Goal: Navigation & Orientation: Find specific page/section

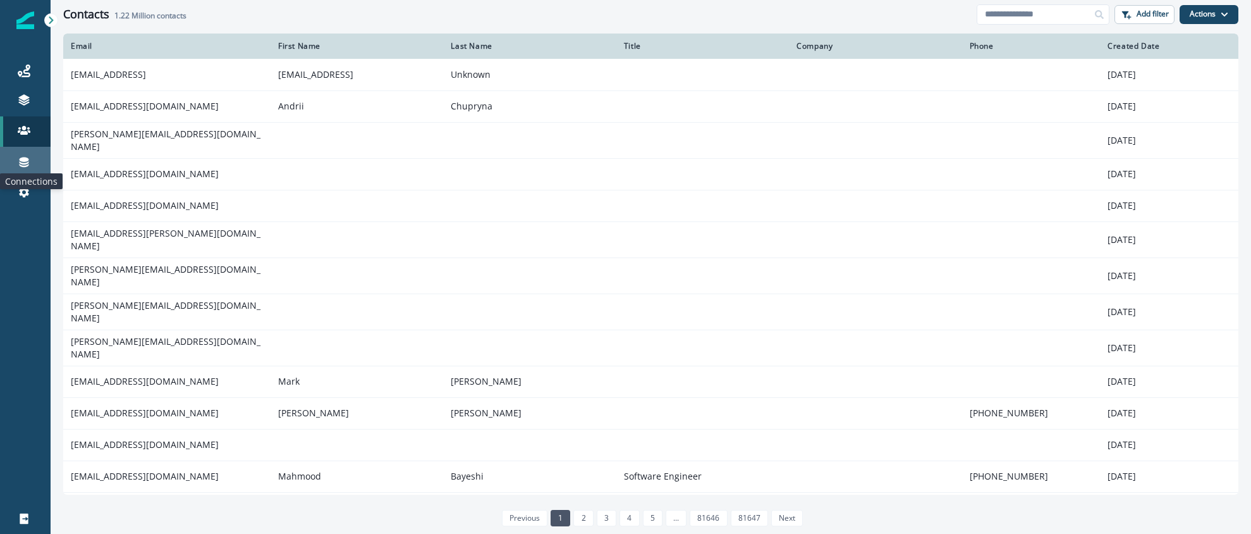
click at [23, 163] on icon at bounding box center [24, 162] width 9 height 10
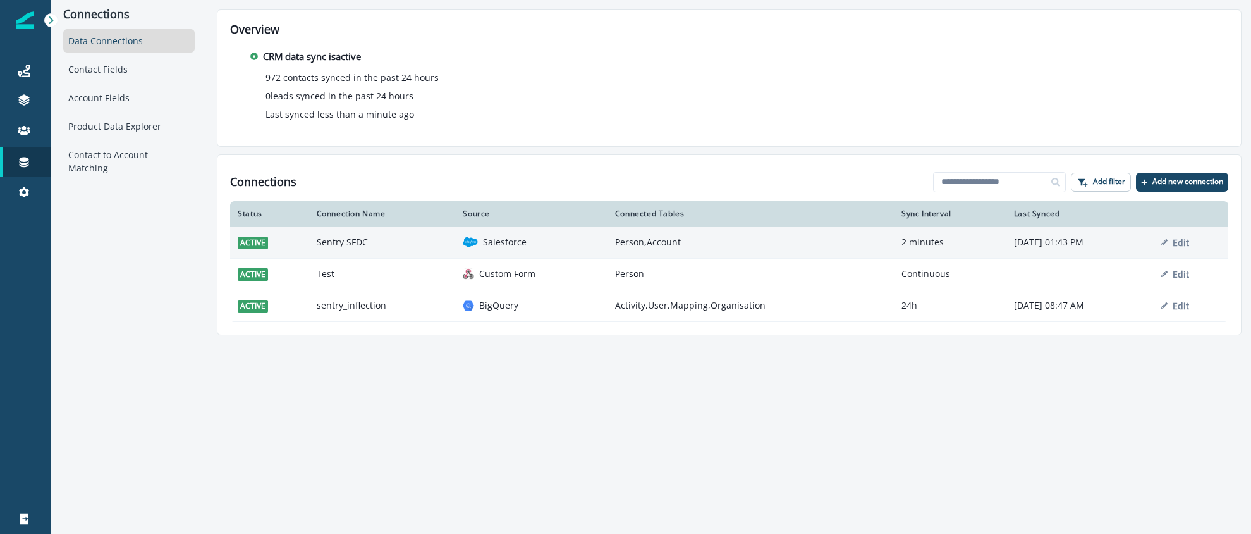
click at [483, 245] on p "Salesforce" at bounding box center [505, 242] width 44 height 13
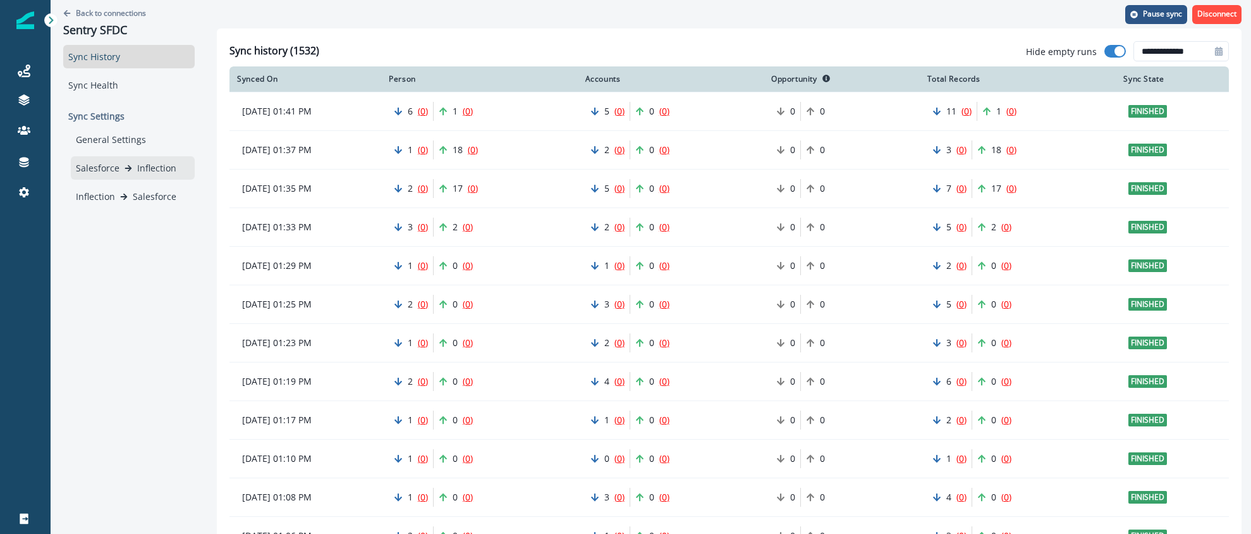
click at [112, 166] on p "Salesforce" at bounding box center [98, 167] width 44 height 13
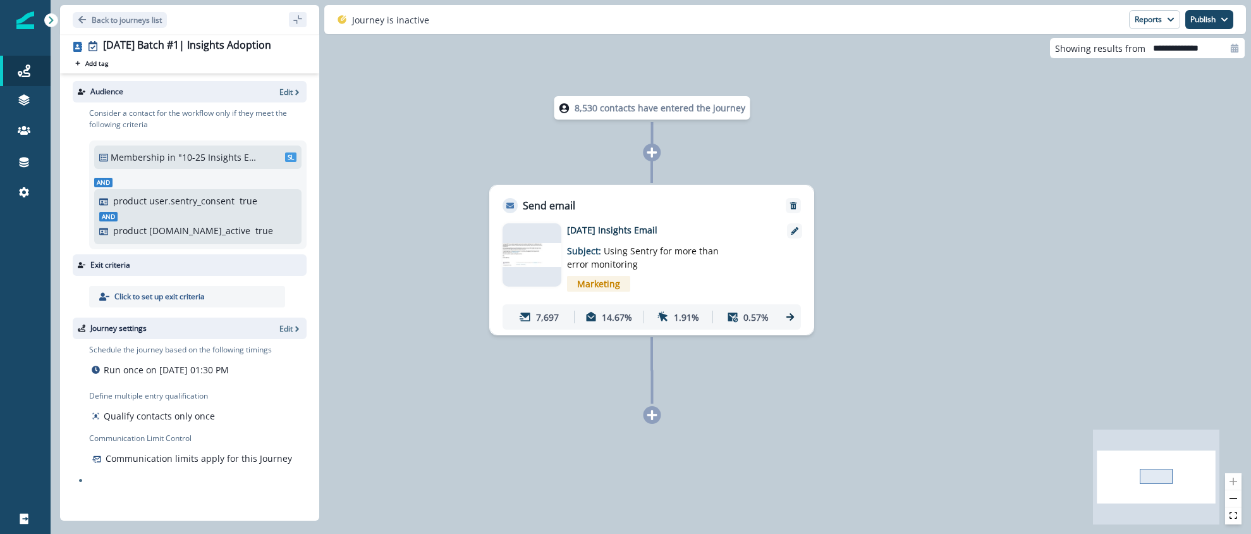
click at [792, 316] on icon at bounding box center [791, 317] width 8 height 8
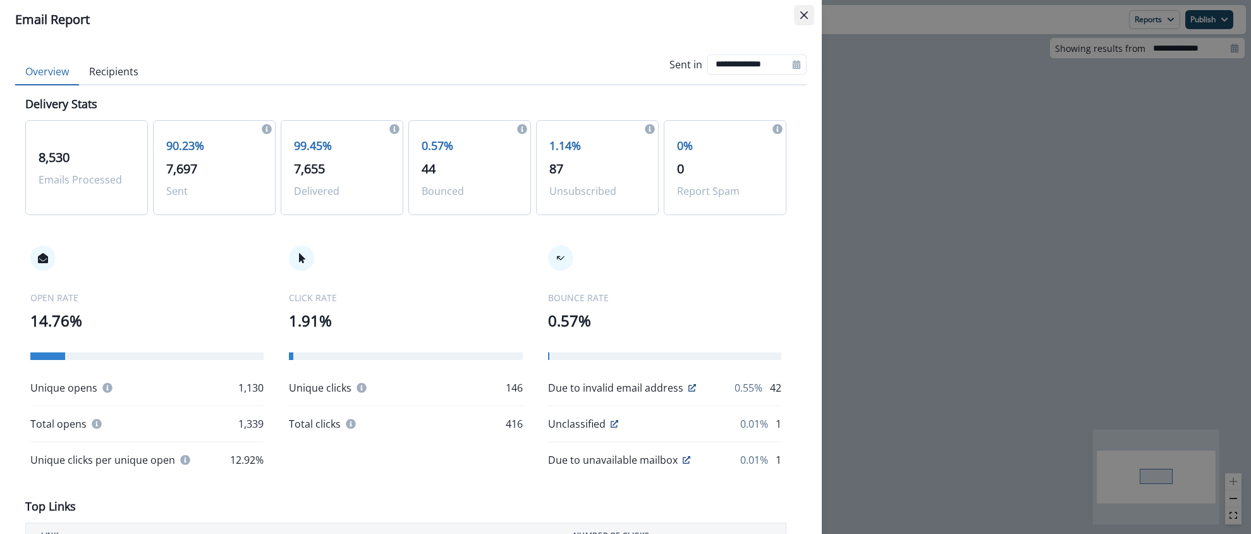
click at [805, 11] on icon "Close" at bounding box center [805, 15] width 8 height 8
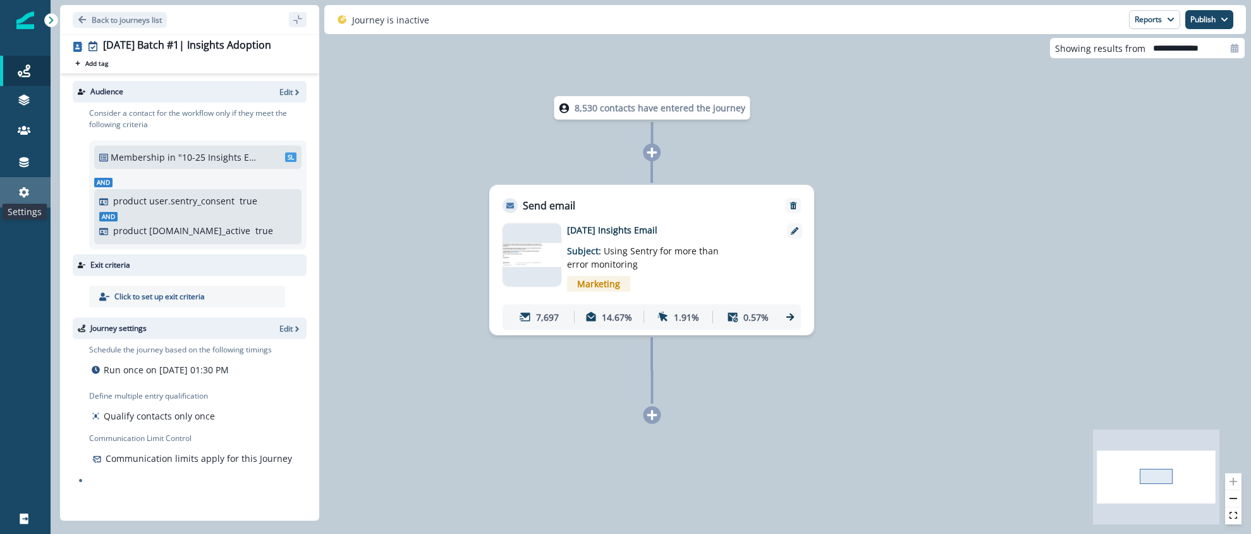
click at [24, 191] on icon at bounding box center [24, 192] width 13 height 13
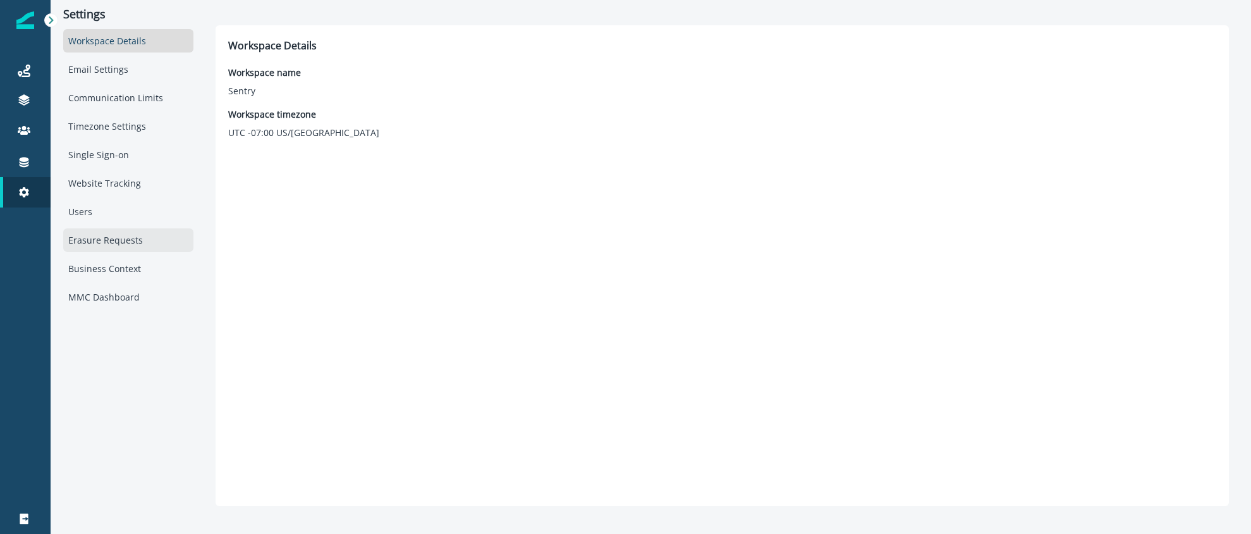
click at [115, 240] on div "Erasure Requests" at bounding box center [128, 239] width 130 height 23
